Goal: Navigation & Orientation: Find specific page/section

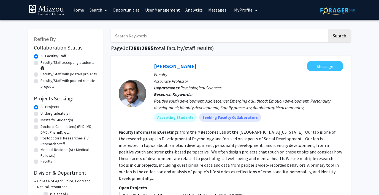
click at [237, 10] on span "My Profile" at bounding box center [243, 10] width 18 height 6
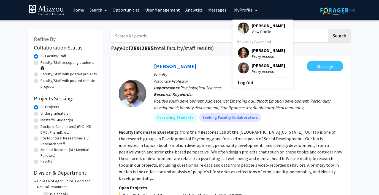
click at [237, 10] on span "My Profile" at bounding box center [243, 10] width 18 height 6
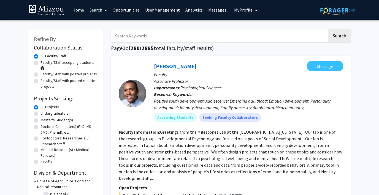
click at [249, 10] on span "My Profile" at bounding box center [243, 10] width 18 height 6
click at [241, 43] on link "Log Out" at bounding box center [263, 42] width 50 height 7
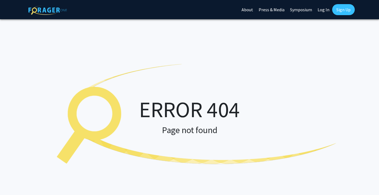
click at [321, 6] on link "Log In" at bounding box center [323, 9] width 17 height 19
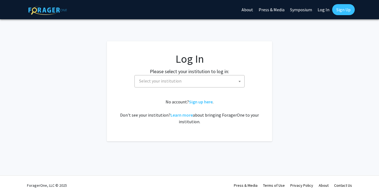
click at [196, 82] on span "Select your institution" at bounding box center [191, 81] width 108 height 11
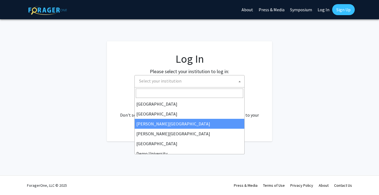
scroll to position [1, 0]
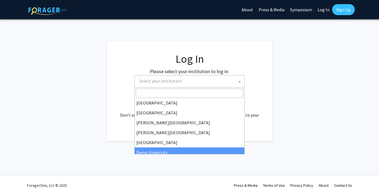
select select "8"
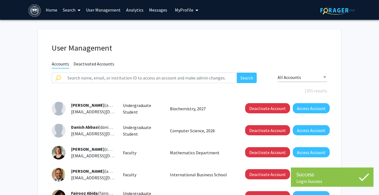
click at [73, 8] on link "Search" at bounding box center [71, 9] width 23 height 19
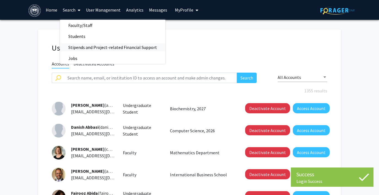
click at [85, 45] on span "Stipends and Project-related Financial Support" at bounding box center [112, 47] width 105 height 11
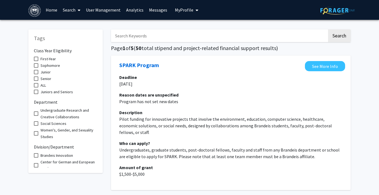
click at [69, 12] on link "Search" at bounding box center [71, 9] width 23 height 19
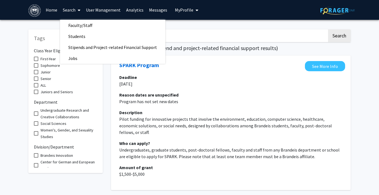
click at [69, 12] on link "Search" at bounding box center [71, 9] width 23 height 19
